Goal: Navigation & Orientation: Find specific page/section

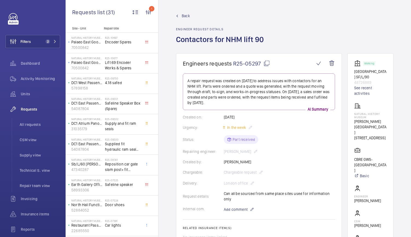
click at [321, 30] on div "Back Engineer request details Contactors for NHM lift 90" at bounding box center [285, 33] width 218 height 40
click at [53, 42] on mat-icon at bounding box center [54, 41] width 3 height 3
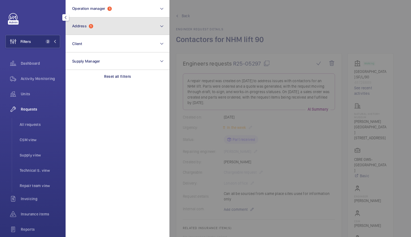
click at [92, 30] on button "Address 1" at bounding box center [118, 27] width 104 height 18
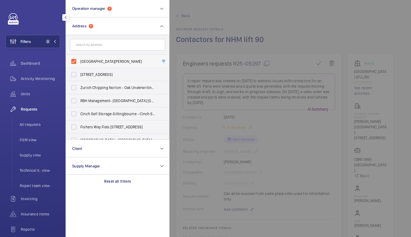
click at [73, 63] on label "[GEOGRAPHIC_DATA][PERSON_NAME]" at bounding box center [113, 61] width 95 height 13
click at [73, 63] on input "[GEOGRAPHIC_DATA][PERSON_NAME]" at bounding box center [73, 61] width 11 height 11
checkbox input "false"
click at [82, 45] on input "text" at bounding box center [117, 44] width 95 height 11
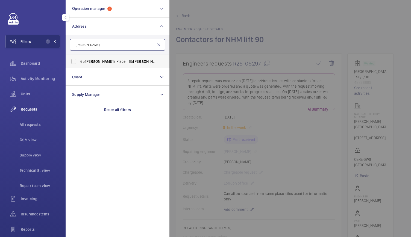
type input "[PERSON_NAME]"
click at [87, 63] on span "[PERSON_NAME]" at bounding box center [99, 61] width 29 height 4
click at [79, 63] on input "[STREET_ADDRESS][PERSON_NAME][PERSON_NAME]" at bounding box center [73, 61] width 11 height 11
checkbox input "true"
click at [306, 35] on div at bounding box center [375, 118] width 411 height 237
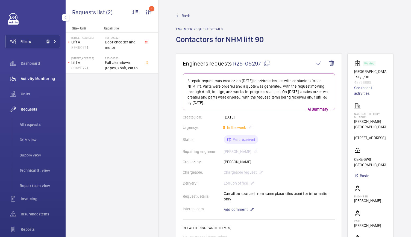
click at [33, 82] on div "Activity Monitoring" at bounding box center [32, 78] width 55 height 13
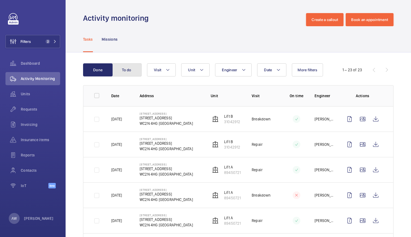
click at [135, 69] on button "To do" at bounding box center [127, 69] width 30 height 13
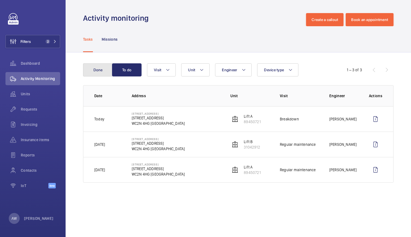
click at [95, 69] on button "Done" at bounding box center [98, 69] width 30 height 13
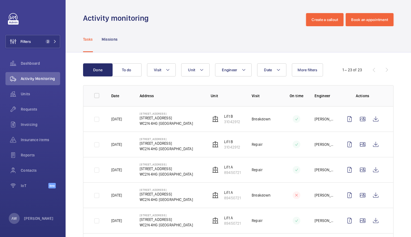
scroll to position [19, 0]
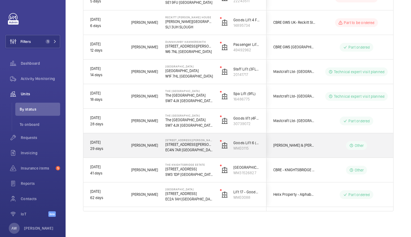
scroll to position [115, 0]
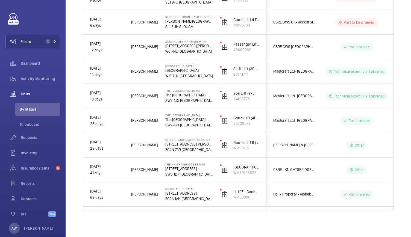
click at [218, 217] on div "Shutdown Engineer Address Unit Client" at bounding box center [238, 95] width 311 height 257
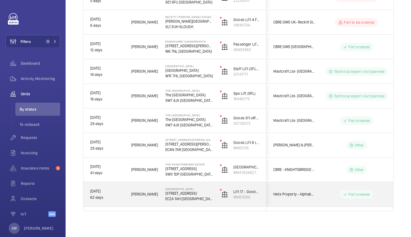
click at [219, 200] on div "Lift 17 - Goods Lift - Loading Bay WME0088" at bounding box center [240, 194] width 53 height 25
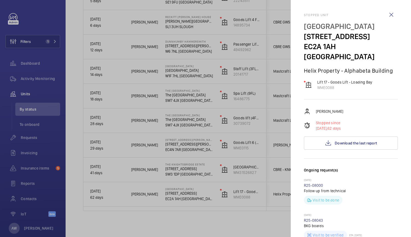
click at [183, 167] on div at bounding box center [205, 118] width 411 height 237
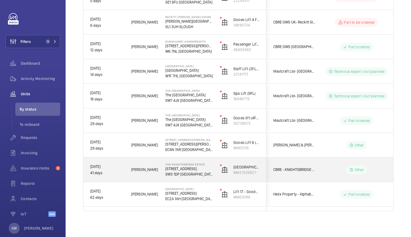
click at [183, 167] on mat-sidenav-container "Filters 1 Dashboard Activity Monitoring Units By status To onboard Requests Inv…" at bounding box center [205, 118] width 411 height 237
click at [191, 169] on p "55-57 Brompton Road" at bounding box center [190, 168] width 48 height 5
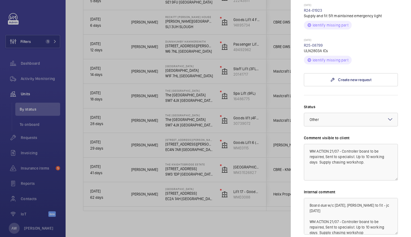
scroll to position [178, 0]
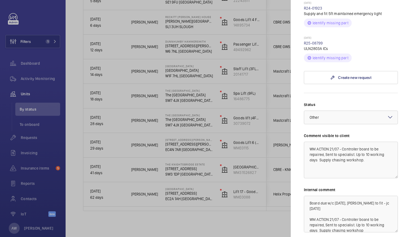
click at [202, 167] on div at bounding box center [205, 118] width 411 height 237
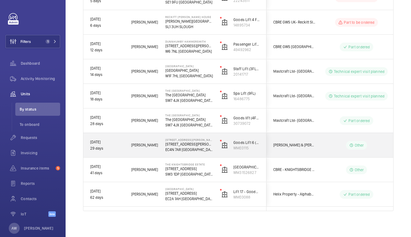
click at [214, 142] on div "Goods Lift 6 (Loading bay) WME0115" at bounding box center [240, 145] width 53 height 25
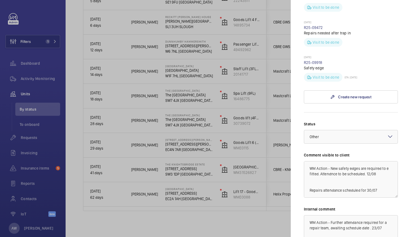
scroll to position [256, 0]
click at [183, 120] on div at bounding box center [205, 118] width 411 height 237
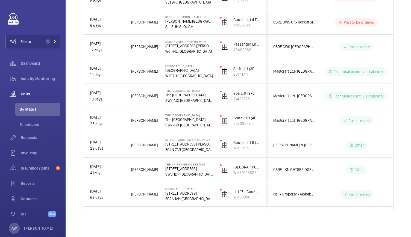
click at [183, 120] on mat-sidenav-container "Filters 1 Dashboard Activity Monitoring Units By status To onboard Requests Inv…" at bounding box center [205, 118] width 411 height 237
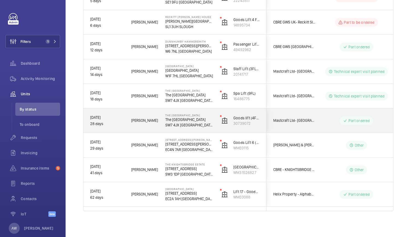
click at [212, 126] on p "SW7 4JX LONDON" at bounding box center [190, 125] width 48 height 5
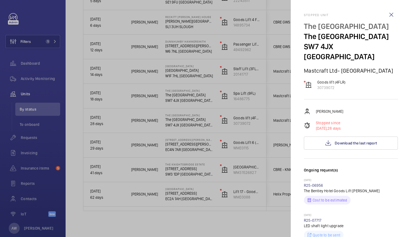
click at [198, 94] on div at bounding box center [205, 118] width 411 height 237
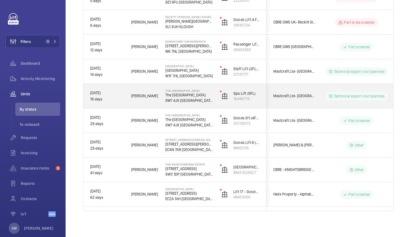
click at [198, 94] on p "The Bentley Hotel London" at bounding box center [190, 94] width 48 height 5
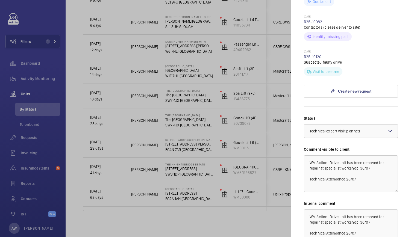
scroll to position [275, 0]
click at [207, 135] on div at bounding box center [205, 118] width 411 height 237
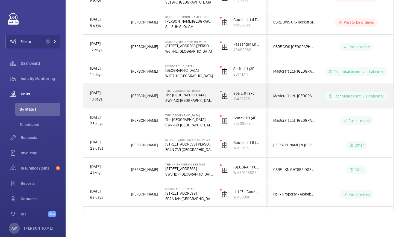
click at [202, 102] on p "SW7 4JX LONDON" at bounding box center [190, 100] width 48 height 5
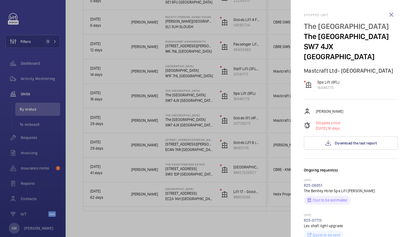
click at [215, 100] on div at bounding box center [205, 118] width 411 height 237
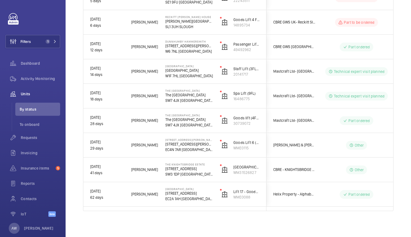
click at [215, 100] on div at bounding box center [205, 118] width 411 height 237
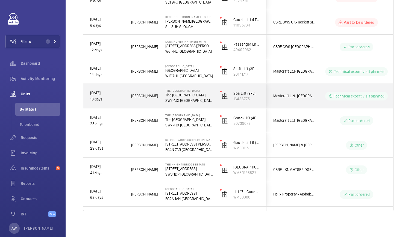
click at [214, 104] on div "Spa Lift (9FL) 16486775" at bounding box center [240, 96] width 53 height 25
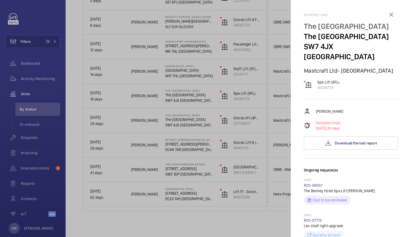
click at [194, 73] on div at bounding box center [205, 118] width 411 height 237
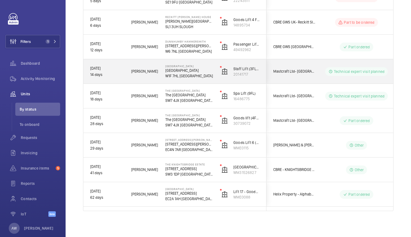
click at [205, 72] on p "Courthouse Hotel" at bounding box center [190, 70] width 48 height 5
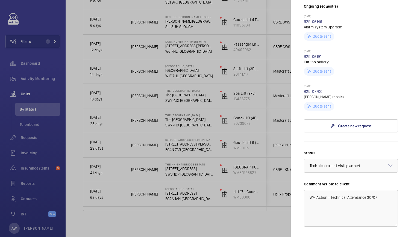
scroll to position [168, 0]
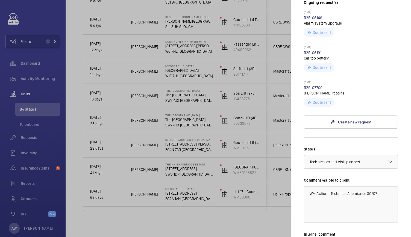
click at [219, 105] on div at bounding box center [205, 118] width 411 height 237
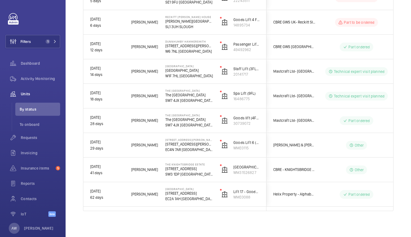
scroll to position [0, 0]
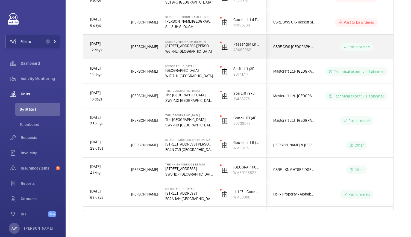
click at [211, 54] on div "Dunnhumby Hammersmith 184 Shepherds Bush Rd W6 7NL LONDON" at bounding box center [186, 47] width 54 height 25
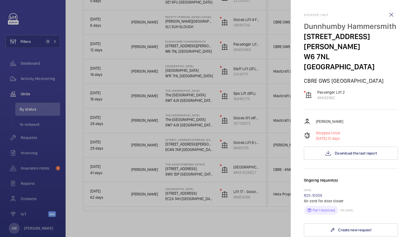
click at [211, 54] on div at bounding box center [205, 118] width 411 height 237
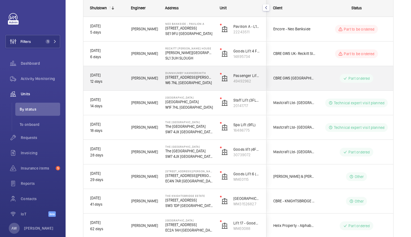
scroll to position [82, 0]
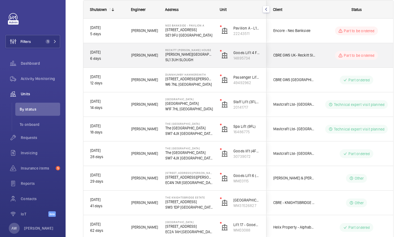
click at [209, 60] on p "SL1 3UH SLOUGH" at bounding box center [190, 59] width 48 height 5
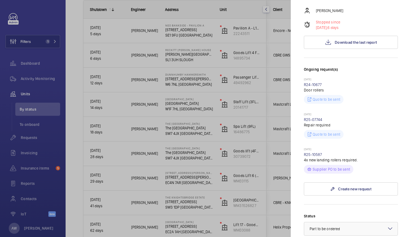
scroll to position [121, 0]
click at [187, 61] on div at bounding box center [205, 118] width 411 height 237
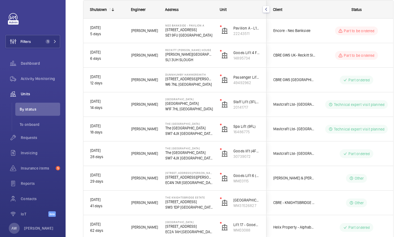
scroll to position [0, 0]
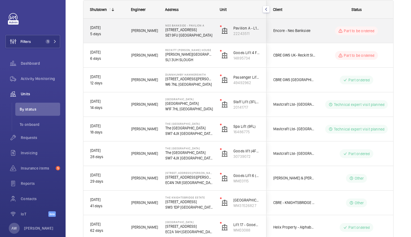
click at [206, 39] on div "Neo Bankside - Pavilion A 50 Holland St SE1 9FU LONDON" at bounding box center [186, 31] width 54 height 25
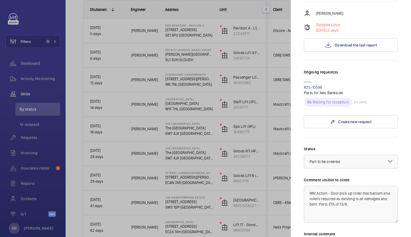
scroll to position [97, 0]
click at [161, 149] on div at bounding box center [205, 118] width 411 height 237
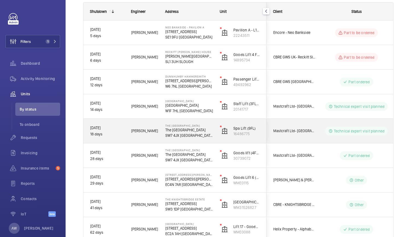
scroll to position [81, 0]
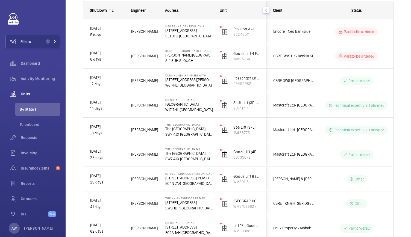
click at [397, 34] on div "Shutdown Breakdowns Units Engineer Device type More filters Reset all filters 1…" at bounding box center [239, 119] width 346 height 303
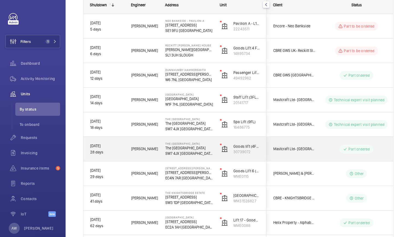
scroll to position [87, 0]
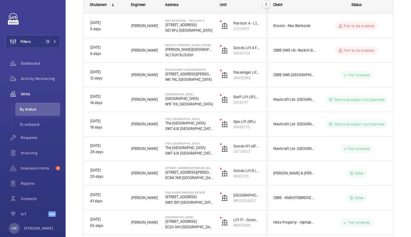
click at [268, 2] on mat-icon "button" at bounding box center [266, 4] width 7 height 4
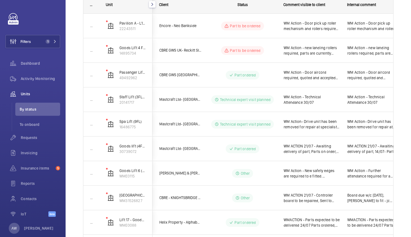
click at [154, 6] on button "button" at bounding box center [152, 4] width 7 height 7
